Goal: Check status

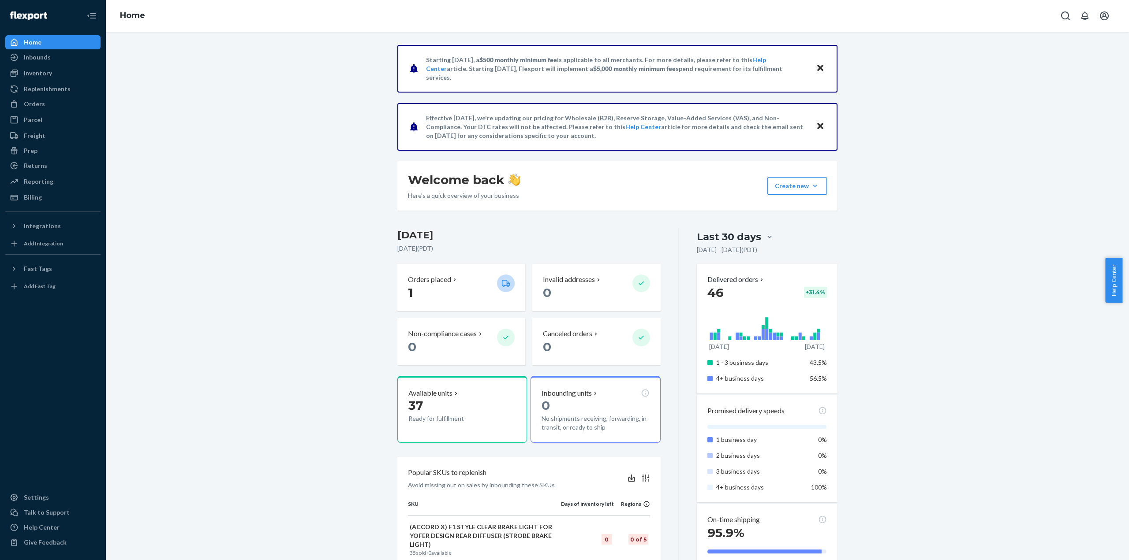
click at [977, 145] on div "Starting [DATE], a $500 monthly minimum fee is applicable to all merchants. For…" at bounding box center [616, 501] width 1009 height 912
click at [33, 60] on div "Inbounds" at bounding box center [37, 57] width 27 height 9
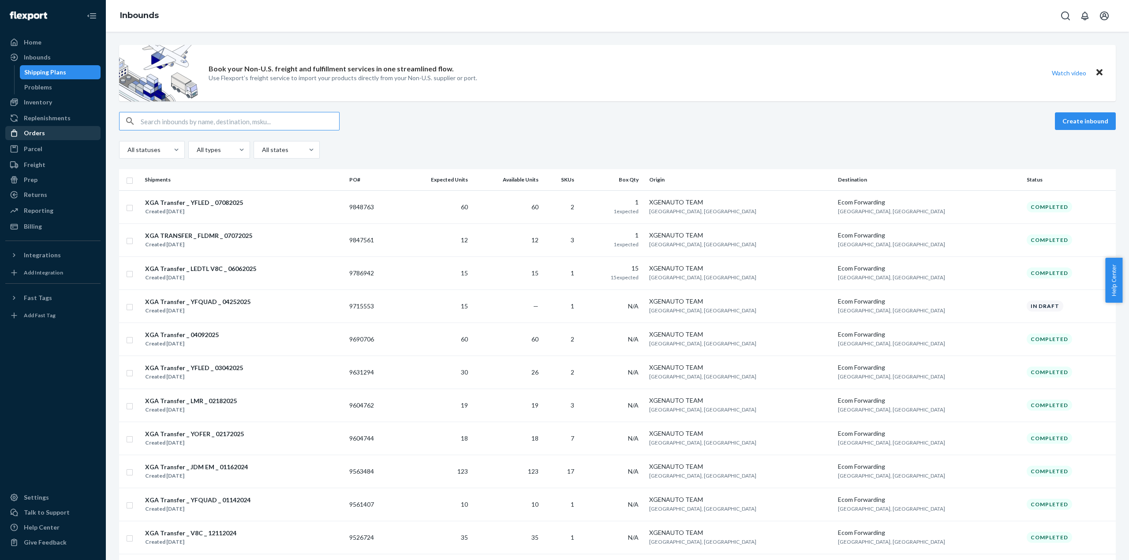
click at [42, 131] on div "Orders" at bounding box center [34, 133] width 21 height 9
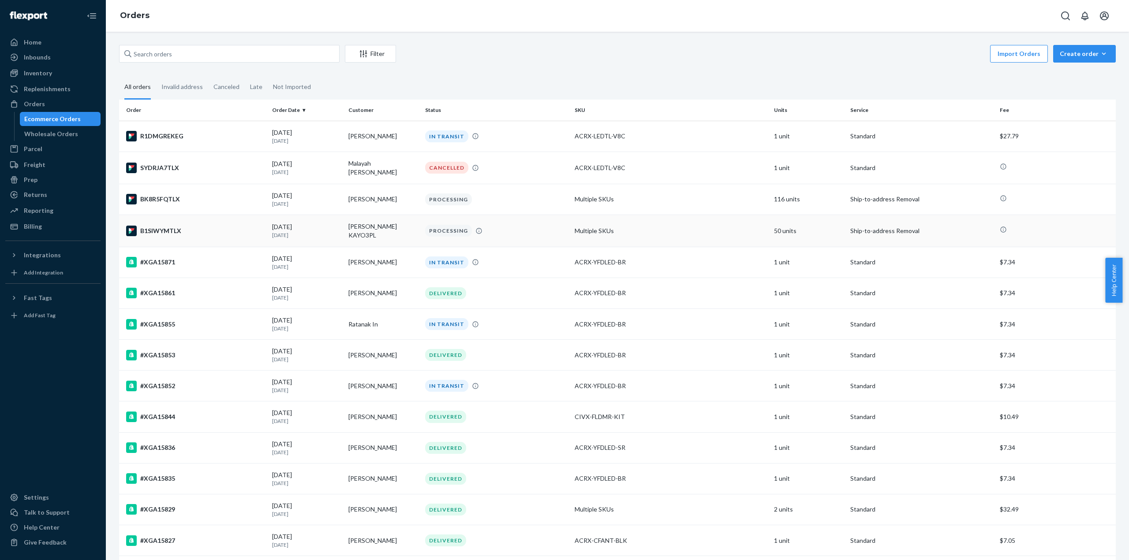
click at [386, 230] on td "[PERSON_NAME] KAYO3PL" at bounding box center [383, 231] width 76 height 32
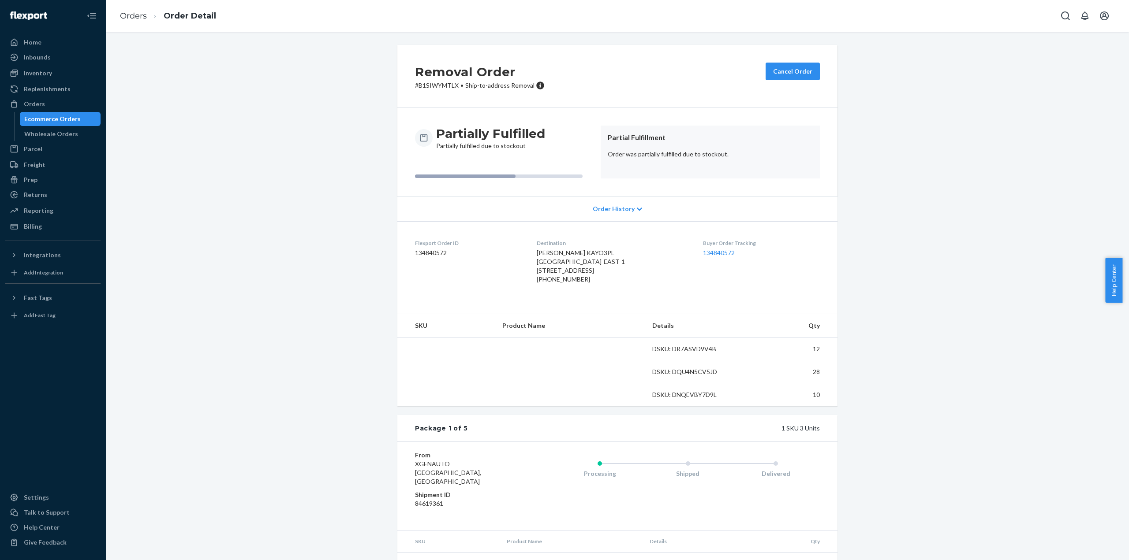
scroll to position [220, 0]
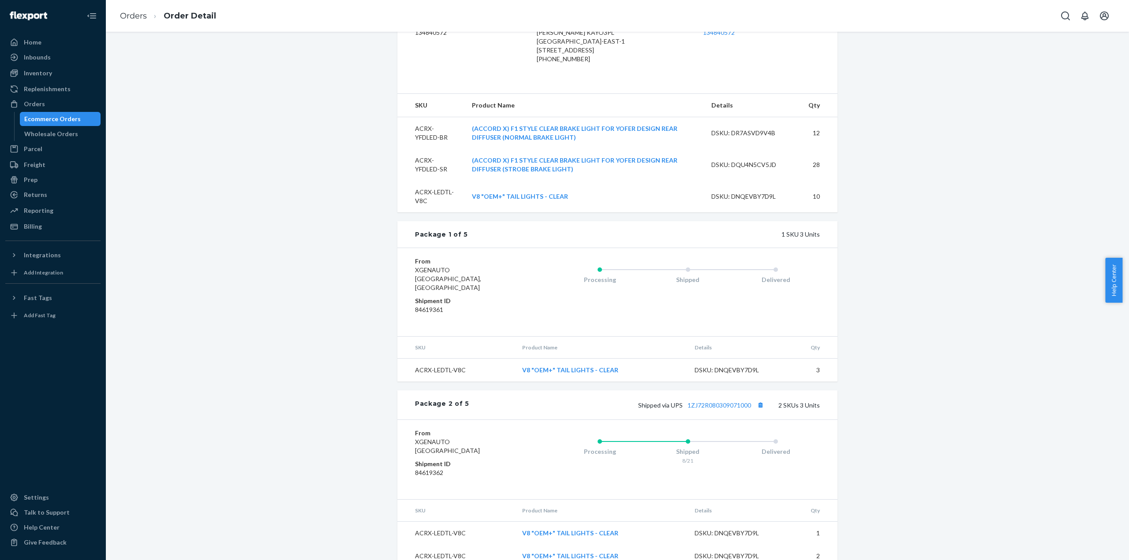
click at [955, 179] on div "Removal Order # B1SIWYMTLX • Ship-to-address Removal Cancel Order Partially Ful…" at bounding box center [616, 483] width 1009 height 1316
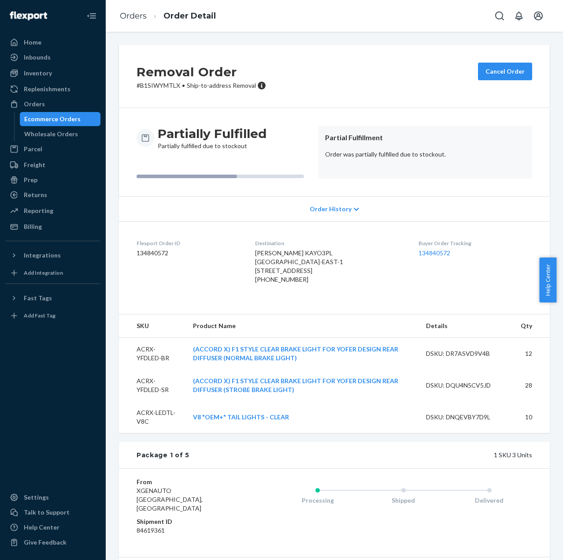
scroll to position [915, 0]
